Goal: Find specific page/section

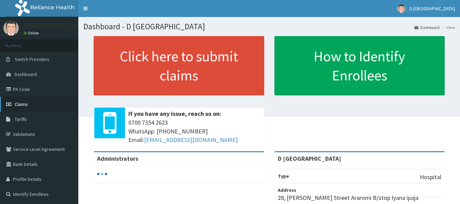
click at [19, 106] on span "Claims" at bounding box center [21, 104] width 13 height 6
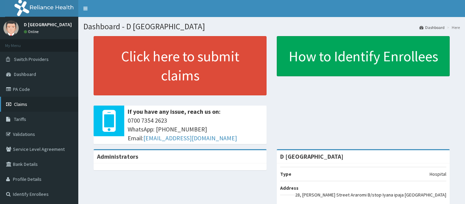
click at [22, 106] on span "Claims" at bounding box center [20, 104] width 13 height 6
